Goal: Task Accomplishment & Management: Complete application form

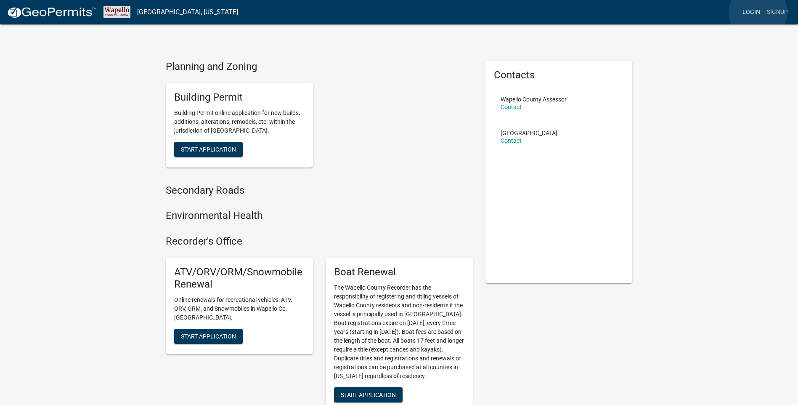
click at [758, 13] on link "Login" at bounding box center [751, 12] width 24 height 16
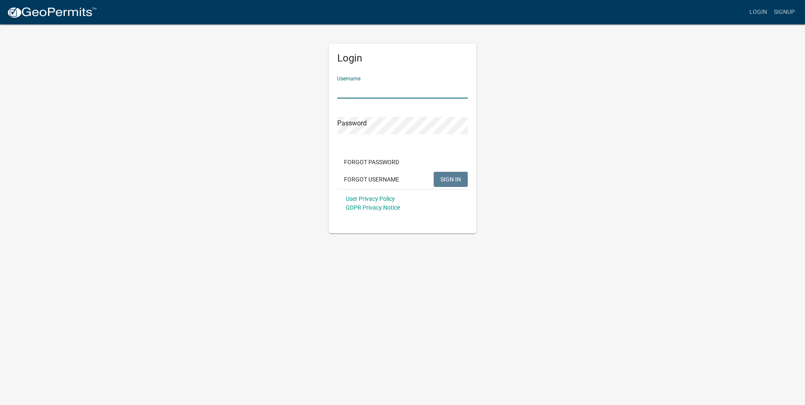
click at [410, 93] on input "Username" at bounding box center [402, 89] width 130 height 17
type input "nankab2007"
click at [401, 140] on form "Username nankab2007 Password Forgot Password Forgot Username SIGN IN User Priva…" at bounding box center [402, 143] width 130 height 148
click at [433, 172] on button "SIGN IN" at bounding box center [450, 179] width 34 height 15
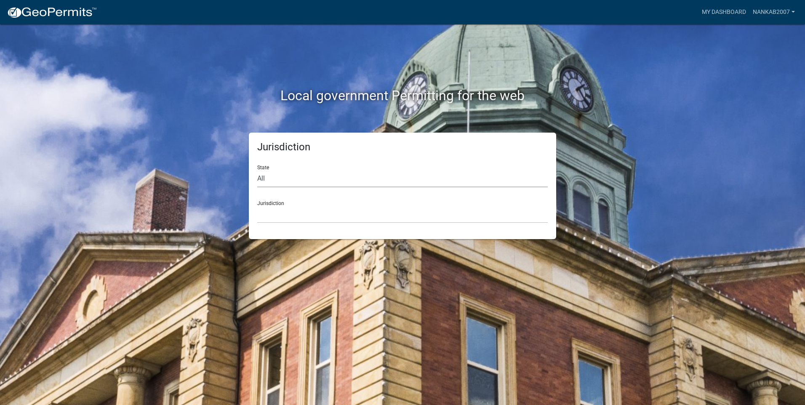
click at [316, 180] on select "All Colorado Georgia Indiana Iowa Kansas Minnesota Ohio South Carolina Wisconsin" at bounding box center [402, 178] width 290 height 17
select select "[US_STATE]"
click at [257, 170] on select "All Colorado Georgia Indiana Iowa Kansas Minnesota Ohio South Carolina Wisconsin" at bounding box center [402, 178] width 290 height 17
click at [300, 205] on div "Jurisdiction Boone County, Iowa Butler County, Iowa Cerro Gordo County, Iowa Ci…" at bounding box center [402, 208] width 290 height 29
click at [294, 213] on select "Boone County, Iowa Butler County, Iowa Cerro Gordo County, Iowa City of Harlan,…" at bounding box center [402, 214] width 290 height 17
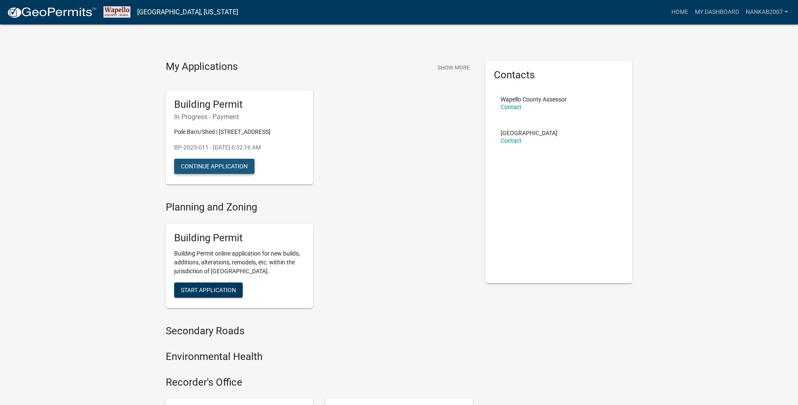
click at [223, 166] on button "Continue Application" at bounding box center [214, 166] width 80 height 15
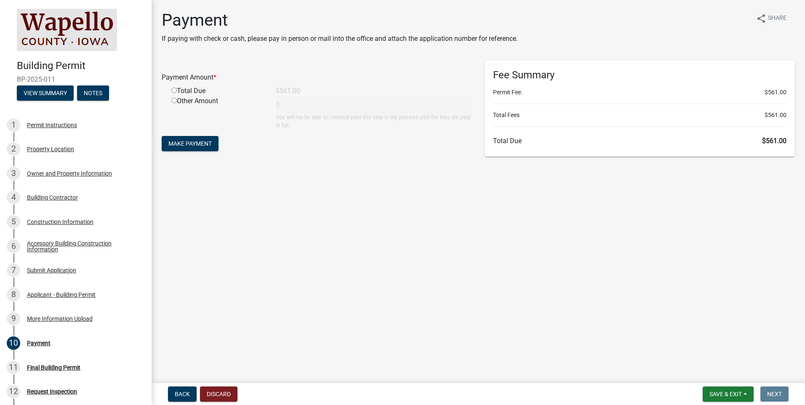
click at [174, 90] on input "radio" at bounding box center [173, 90] width 5 height 5
radio input "true"
type input "561"
click at [200, 143] on span "Make Payment" at bounding box center [189, 143] width 43 height 7
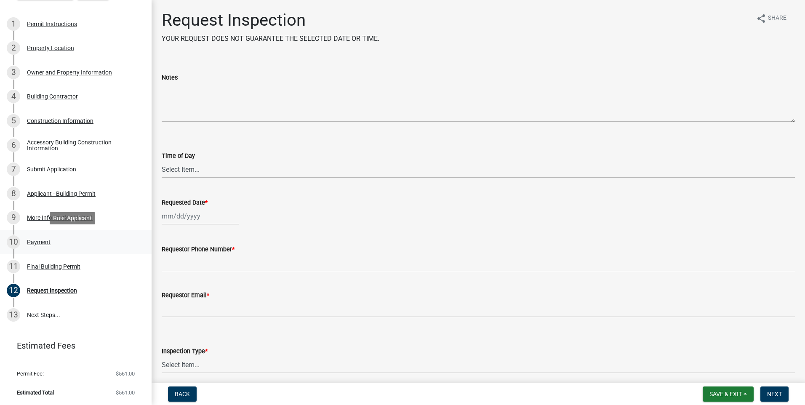
scroll to position [101, 0]
click at [60, 263] on div "Final Building Permit" at bounding box center [53, 266] width 53 height 6
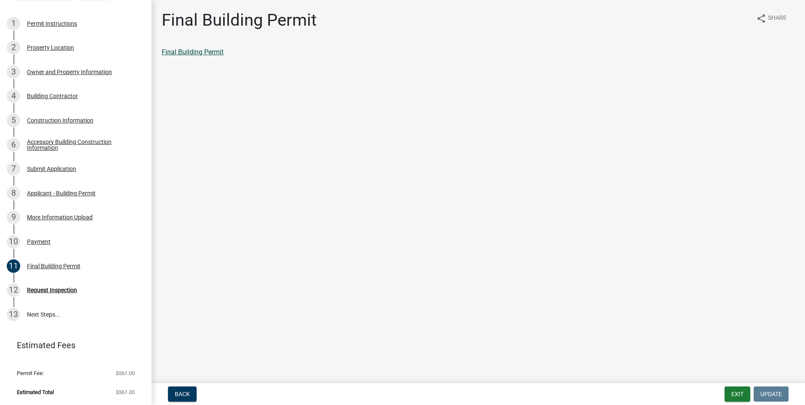
click at [194, 51] on link "Final Building Permit" at bounding box center [193, 52] width 62 height 8
click at [46, 314] on link "13 Next Steps..." at bounding box center [76, 314] width 152 height 24
click at [48, 287] on div "Request Inspection" at bounding box center [52, 290] width 50 height 6
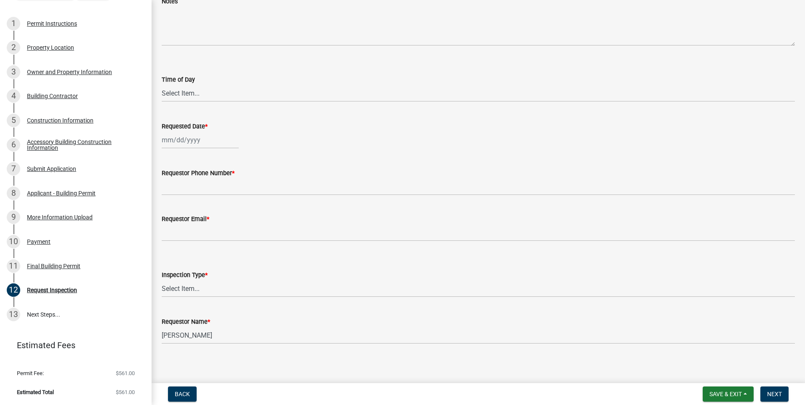
scroll to position [80, 0]
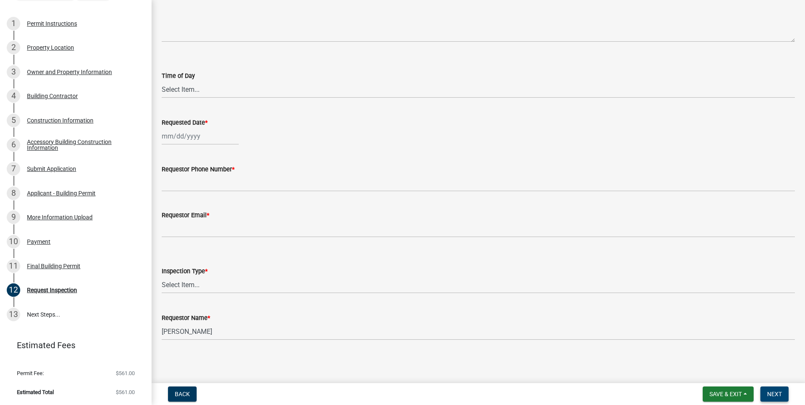
click at [777, 395] on span "Next" at bounding box center [774, 394] width 15 height 7
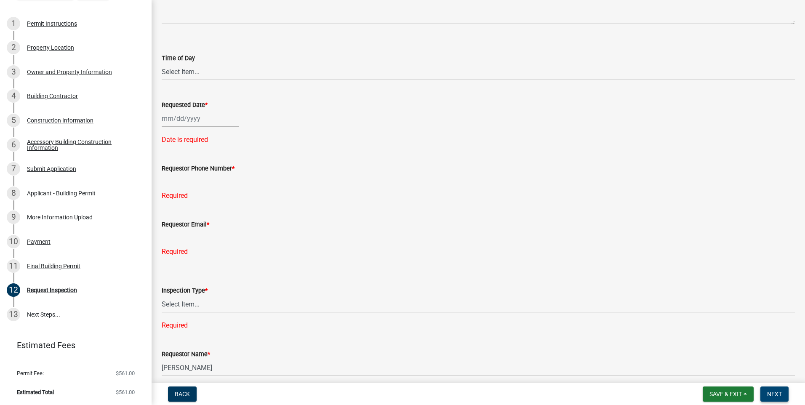
scroll to position [134, 0]
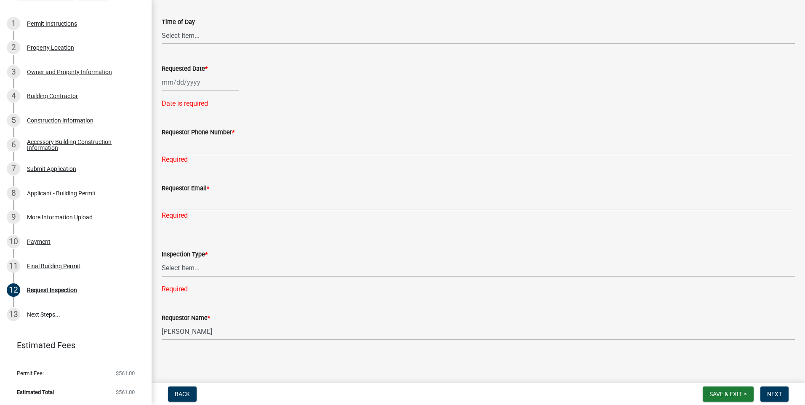
click at [206, 268] on select "Select Item... Footing Foundation Framing Plumbing Electrical HVAC Final" at bounding box center [478, 267] width 633 height 17
click at [256, 224] on wm-data-entity-input "Requestor Email * Required" at bounding box center [478, 199] width 633 height 56
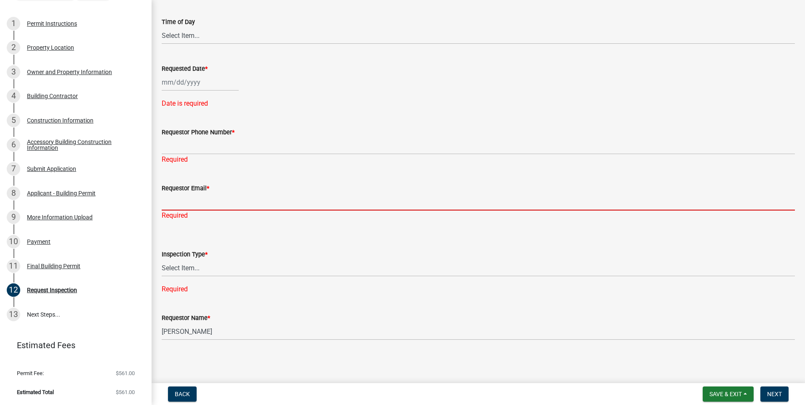
click at [235, 202] on input "Requestor Email *" at bounding box center [478, 201] width 633 height 17
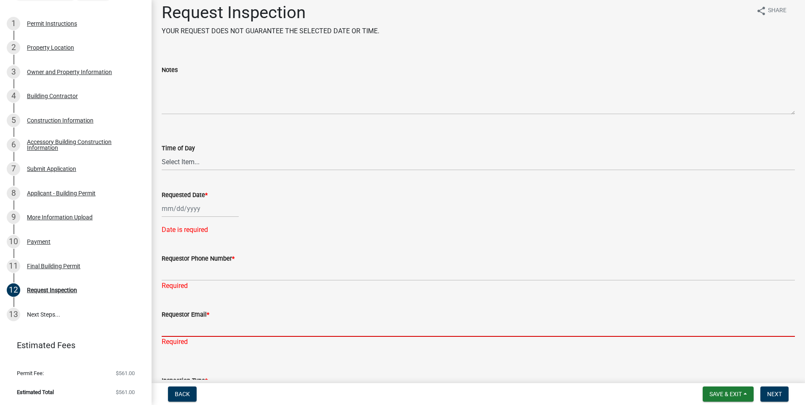
scroll to position [0, 0]
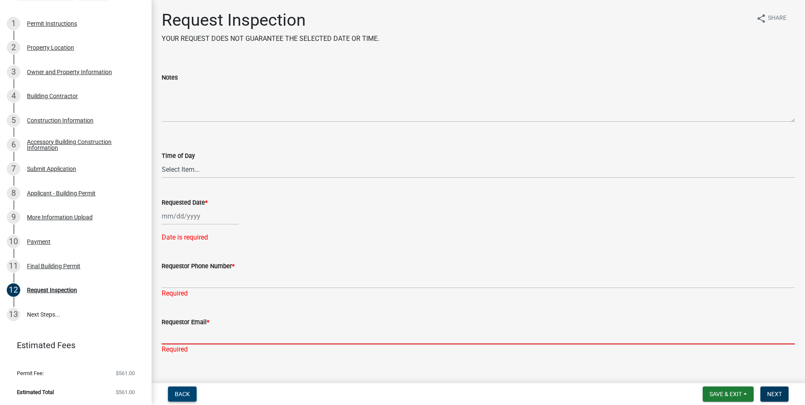
click at [186, 394] on span "Back" at bounding box center [182, 394] width 15 height 7
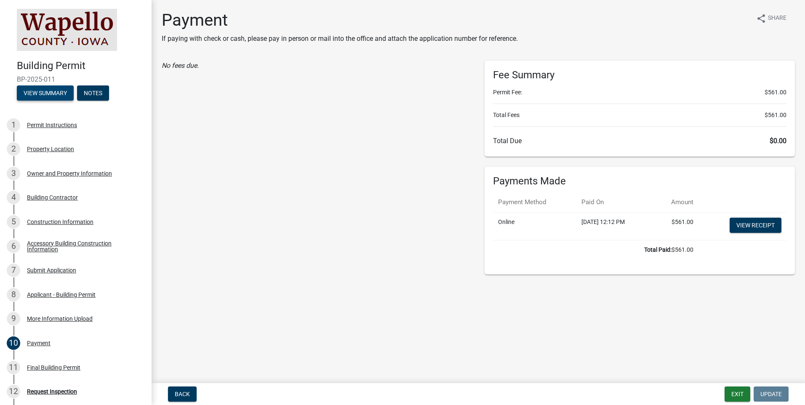
click at [48, 94] on button "View Summary" at bounding box center [45, 92] width 57 height 15
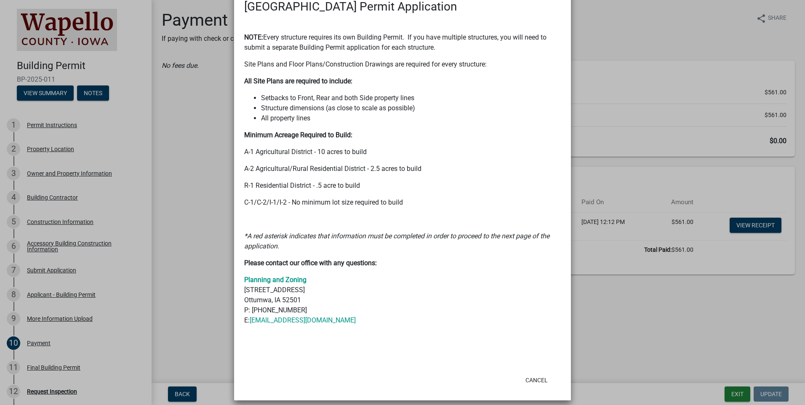
scroll to position [232, 0]
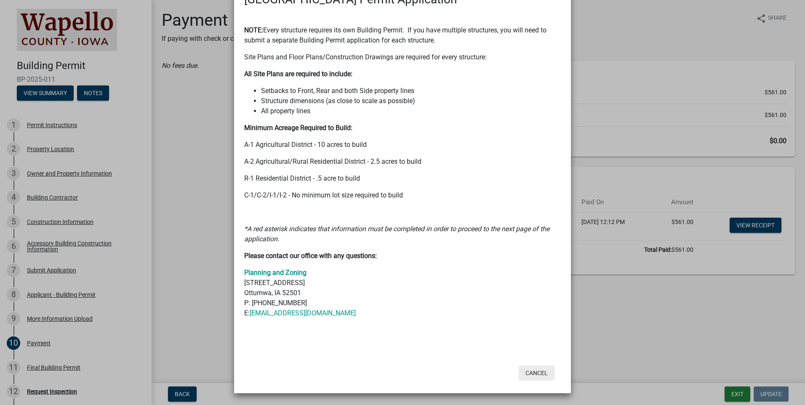
click at [524, 371] on button "Cancel" at bounding box center [536, 372] width 36 height 15
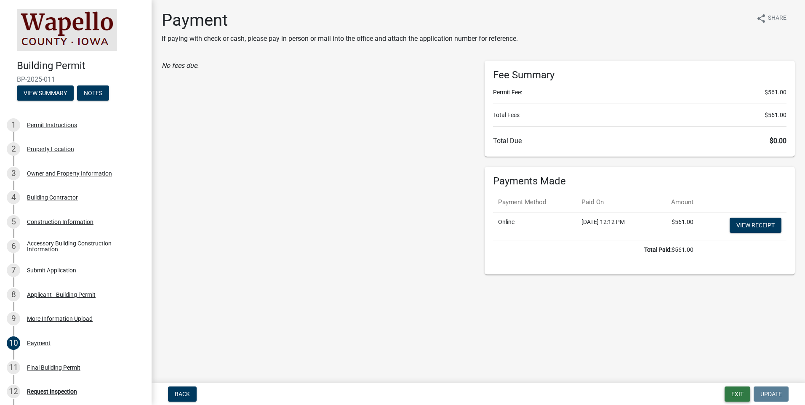
click at [733, 389] on button "Exit" at bounding box center [737, 393] width 26 height 15
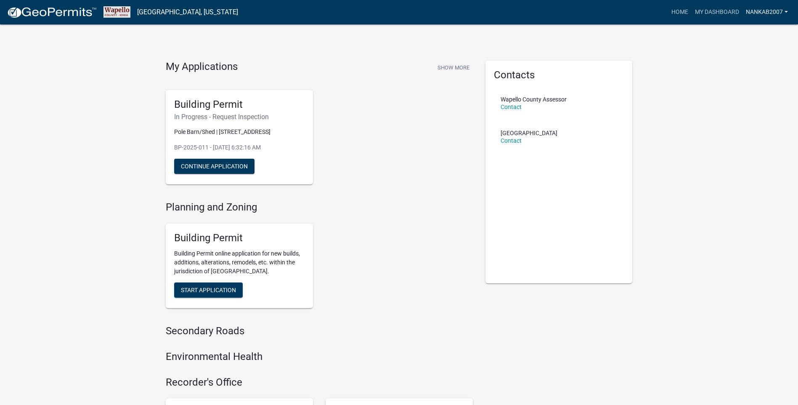
click at [778, 9] on link "nankab2007" at bounding box center [767, 12] width 49 height 16
click at [741, 64] on link "Logout" at bounding box center [757, 62] width 67 height 20
